Goal: Transaction & Acquisition: Purchase product/service

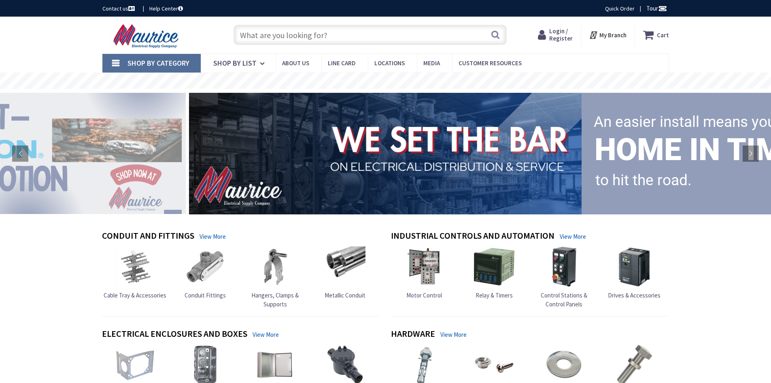
click at [283, 37] on input "text" at bounding box center [370, 35] width 273 height 20
click at [136, 268] on img at bounding box center [135, 266] width 40 height 40
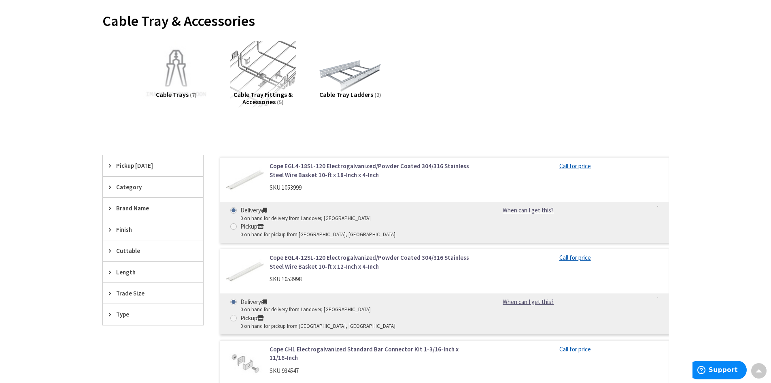
scroll to position [92, 0]
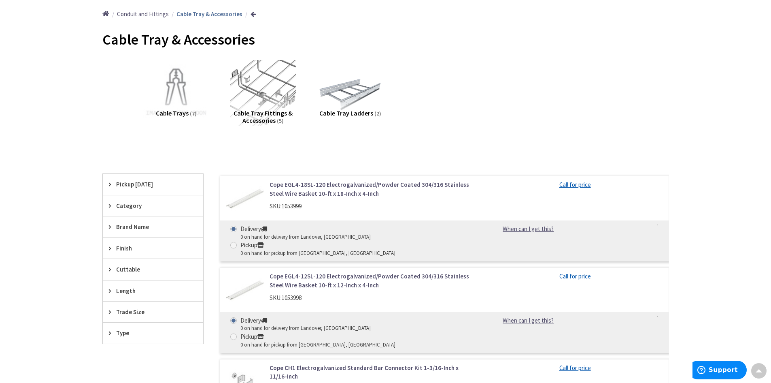
click at [345, 112] on span "Cable Tray Ladders" at bounding box center [346, 113] width 54 height 8
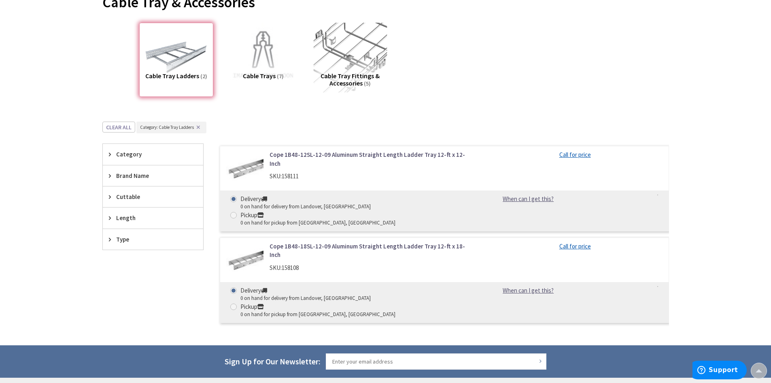
scroll to position [128, 0]
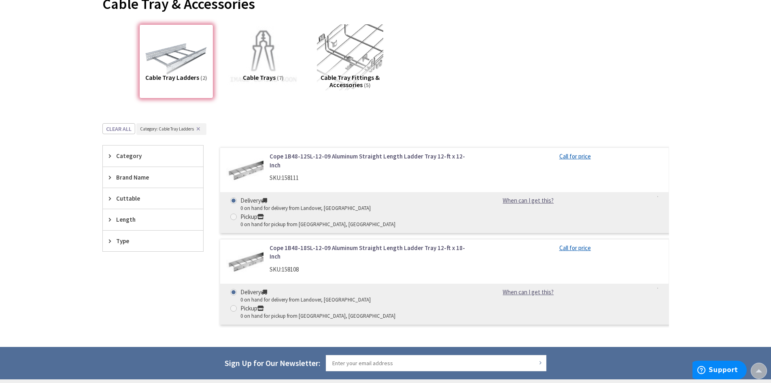
click at [178, 69] on div "Cable Tray Ladders (2)" at bounding box center [176, 61] width 74 height 74
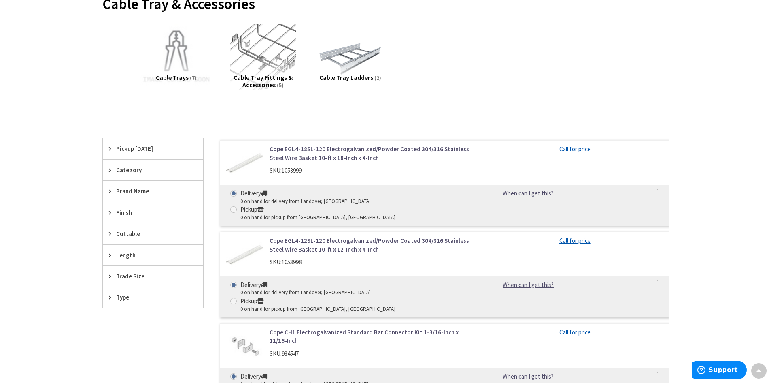
click at [177, 70] on img at bounding box center [175, 56] width 73 height 73
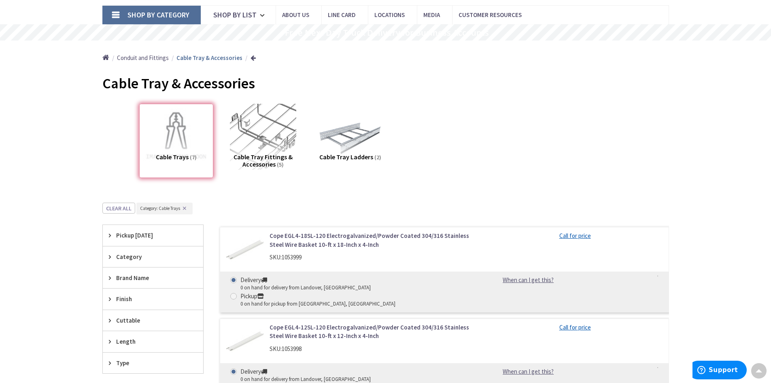
scroll to position [8, 0]
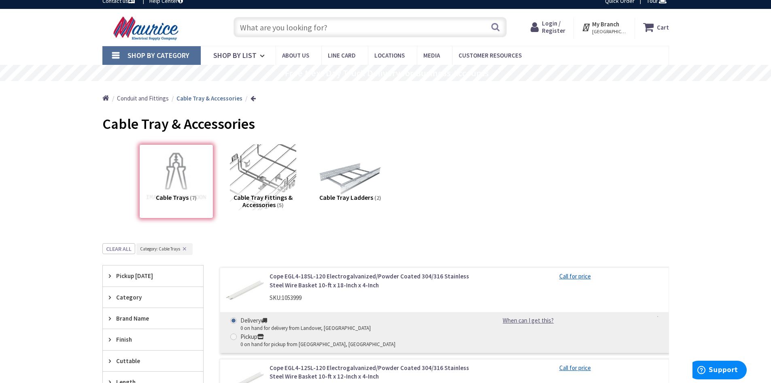
click at [610, 25] on strong "My Branch" at bounding box center [605, 24] width 27 height 8
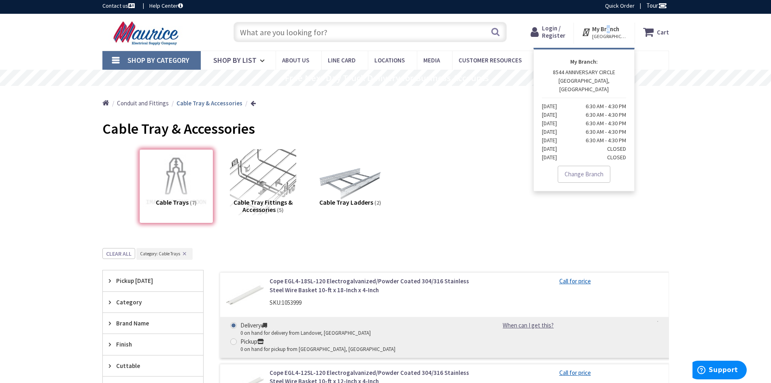
scroll to position [0, 0]
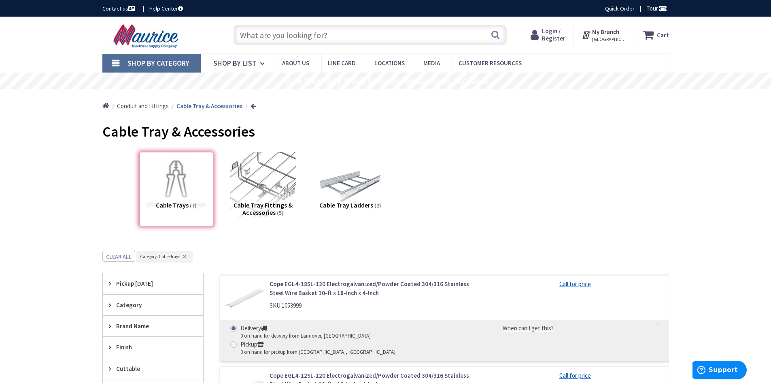
click at [611, 35] on strong "My Branch" at bounding box center [605, 32] width 27 height 8
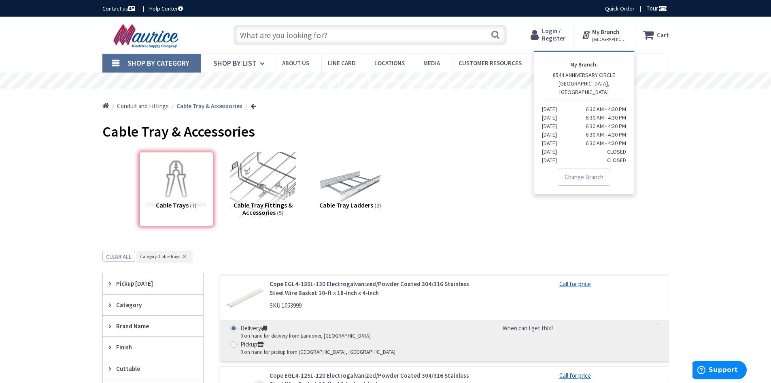
drag, startPoint x: 610, startPoint y: 35, endPoint x: 543, endPoint y: 185, distance: 164.0
click at [506, 230] on div "Cable Trays (7) Cable Tray Fittings & Accessories (5) Cable Tray Ladders (2)" at bounding box center [386, 190] width 538 height 87
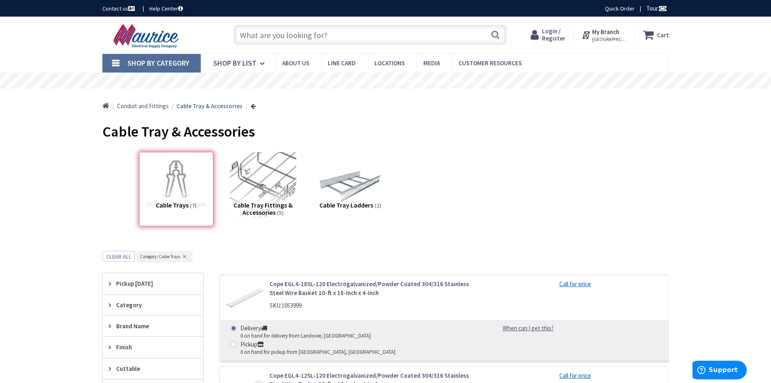
click at [597, 34] on strong "My Branch" at bounding box center [605, 32] width 27 height 8
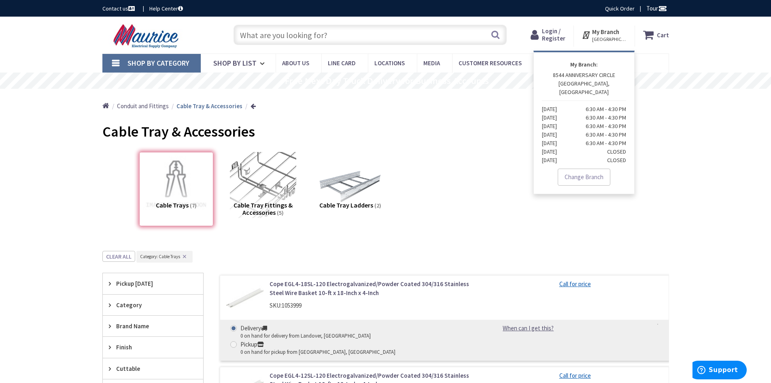
click at [587, 177] on div "My Branch: 8544 ANNIVERSARY CIRCLE GAITHERSBURG, MD Monday 6:30 AM - 4:30 PM Tu…" at bounding box center [584, 122] width 101 height 143
click at [585, 168] on link "Change Branch" at bounding box center [584, 176] width 53 height 17
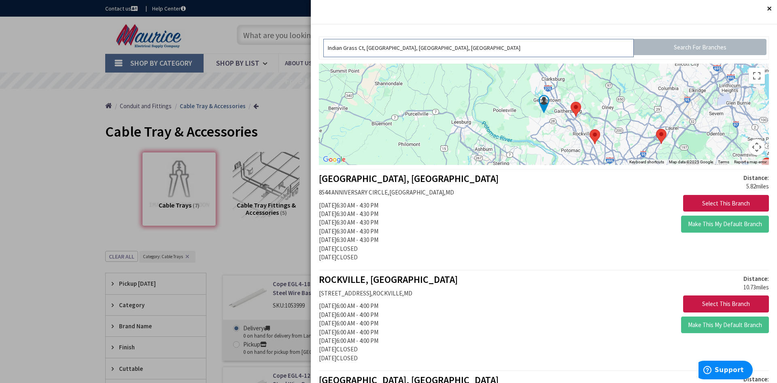
click at [419, 47] on input "Indian Grass Ct, [GEOGRAPHIC_DATA], [GEOGRAPHIC_DATA], [GEOGRAPHIC_DATA]" at bounding box center [478, 48] width 311 height 18
drag, startPoint x: 440, startPoint y: 44, endPoint x: 305, endPoint y: 44, distance: 135.6
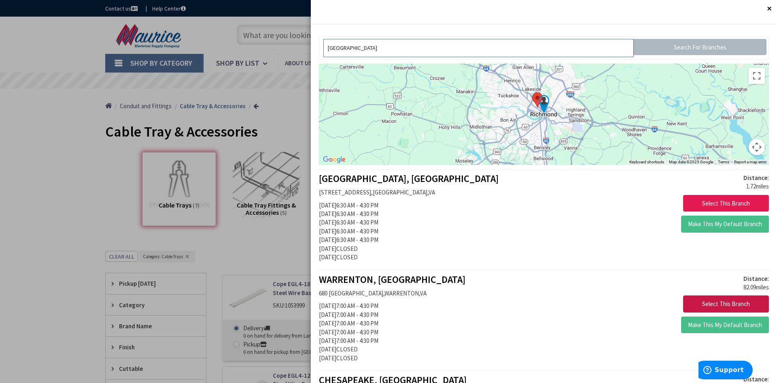
type input "richmond"
click at [730, 203] on button "Select This Branch" at bounding box center [726, 203] width 86 height 17
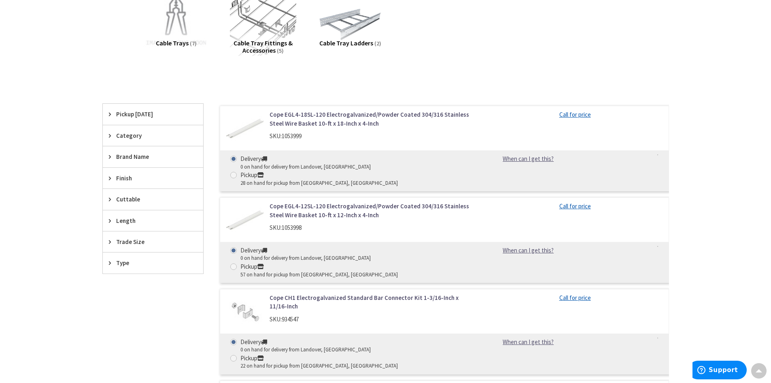
scroll to position [121, 0]
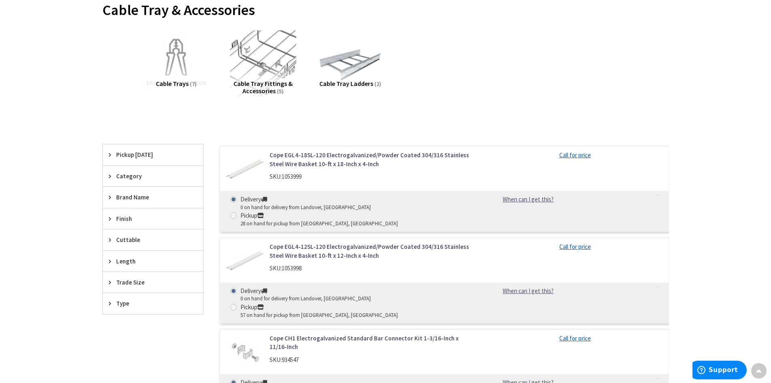
click at [353, 157] on link "Cope EGL4-18SL-120 Electrogalvanized/Powder Coated 304/316 Stainless Steel Wire…" at bounding box center [373, 159] width 206 height 17
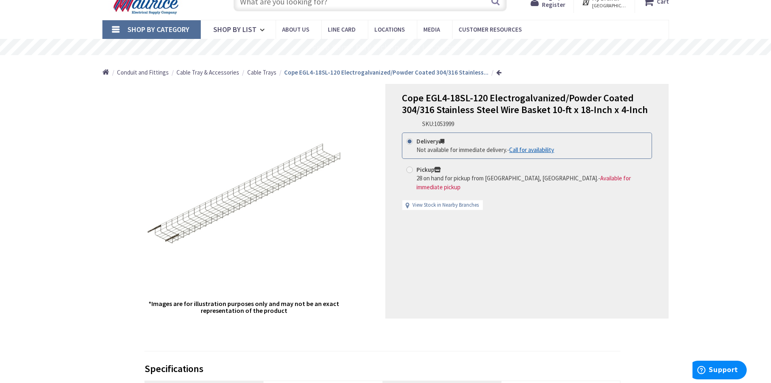
scroll to position [40, 0]
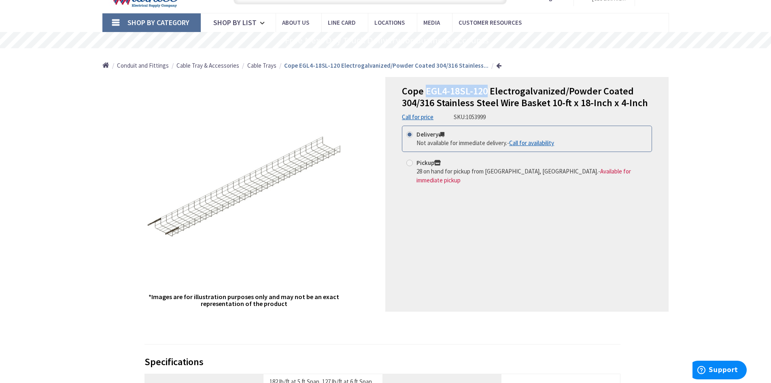
drag, startPoint x: 426, startPoint y: 92, endPoint x: 487, endPoint y: 87, distance: 60.5
click at [487, 87] on span "Cope EGL4-18SL-120 Electrogalvanized/Powder Coated 304/316 Stainless Steel Wire…" at bounding box center [525, 97] width 246 height 24
copy span "EGL4-18SL-120"
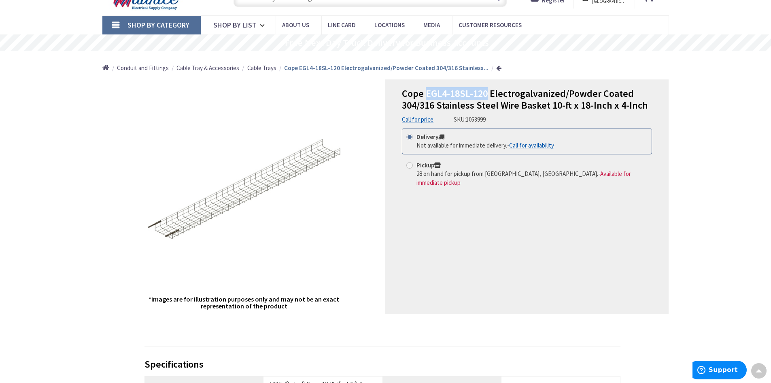
scroll to position [0, 0]
